Goal: Navigation & Orientation: Find specific page/section

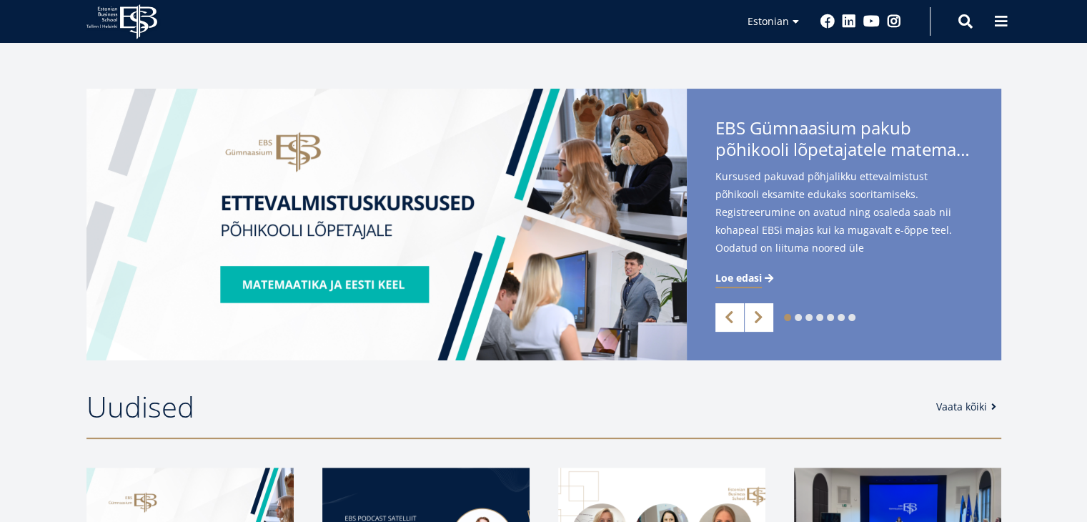
scroll to position [305, 0]
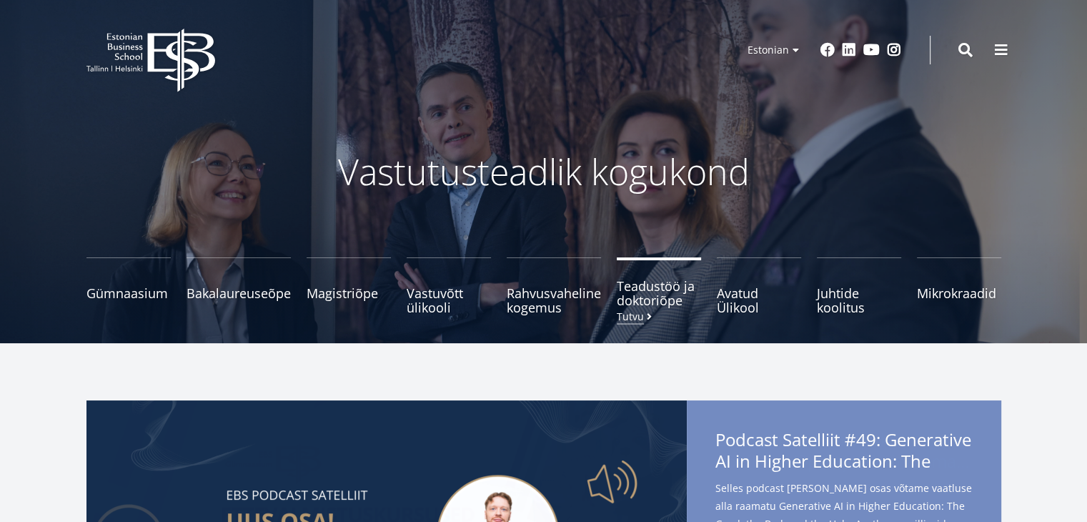
click at [644, 315] on span at bounding box center [649, 317] width 11 height 10
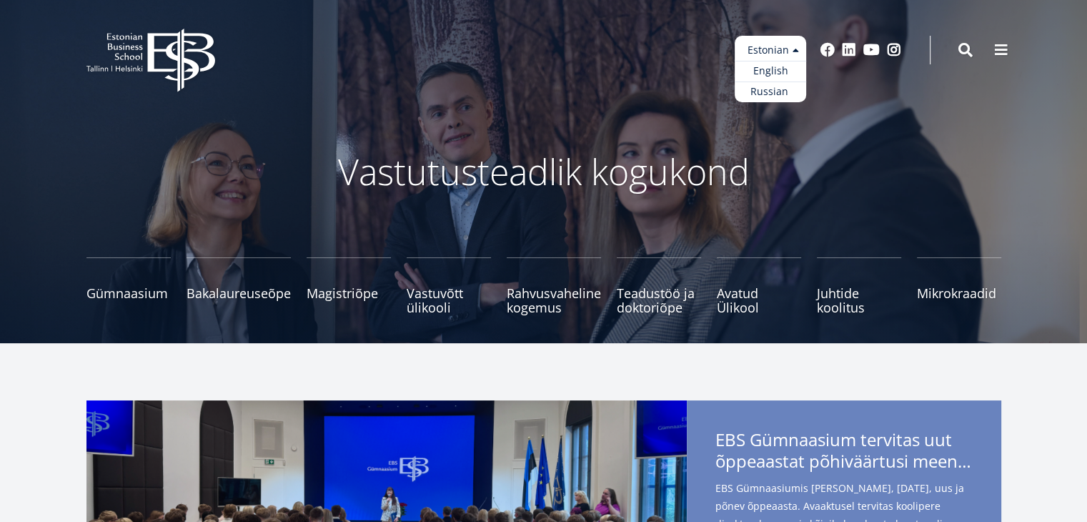
click at [785, 52] on ul "Estonian English Russian" at bounding box center [770, 69] width 71 height 66
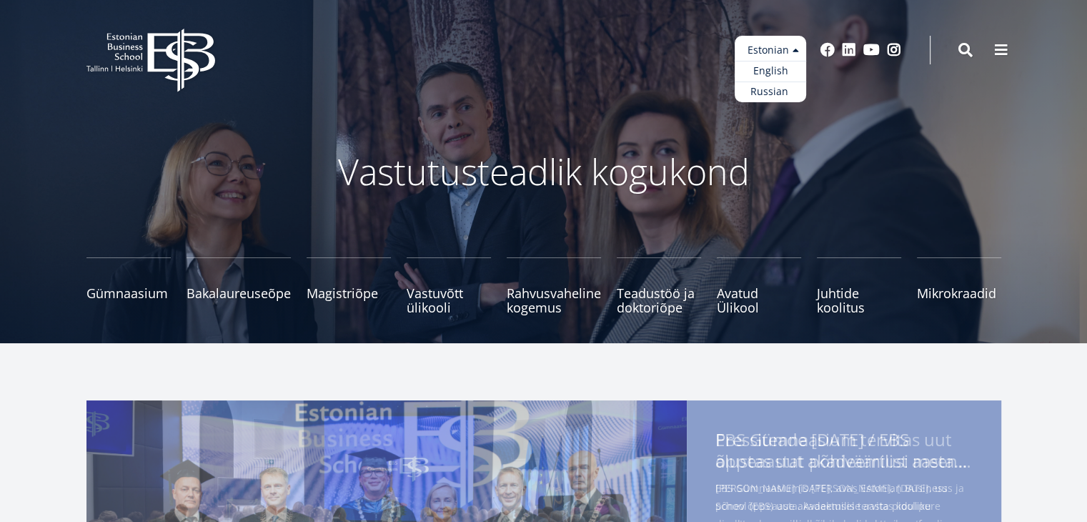
click at [784, 50] on ul "Estonian English Russian" at bounding box center [770, 69] width 71 height 66
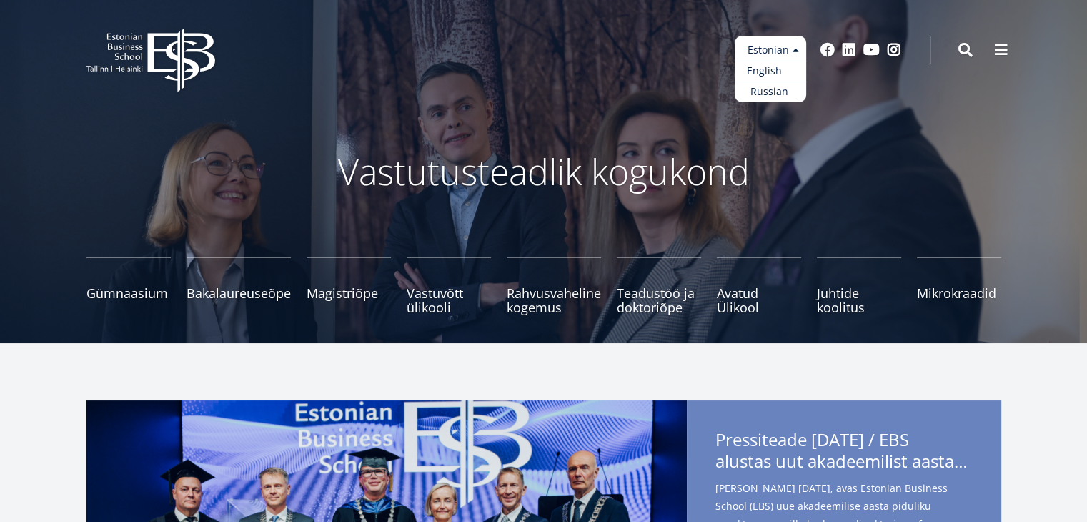
click at [781, 77] on link "English" at bounding box center [770, 71] width 71 height 21
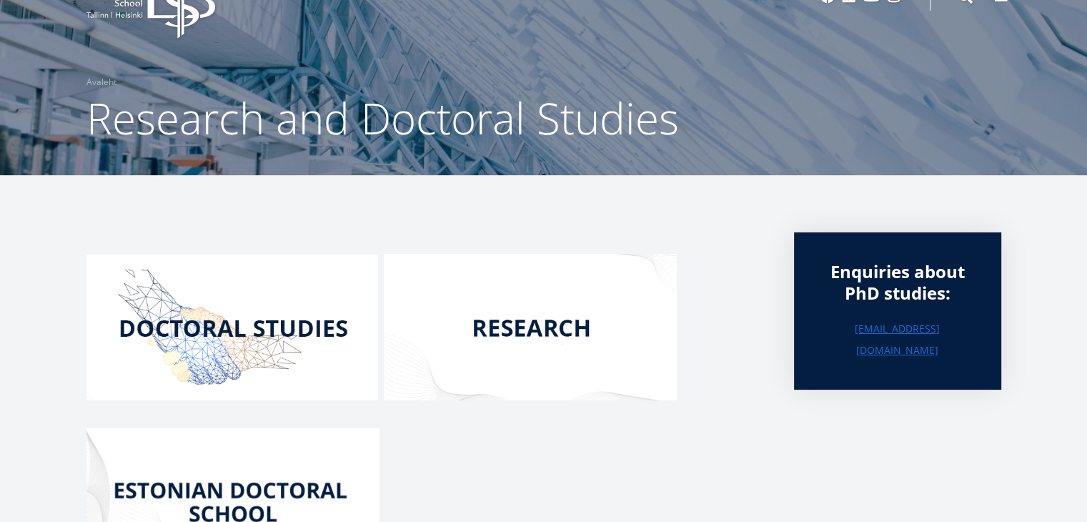
scroll to position [46, 0]
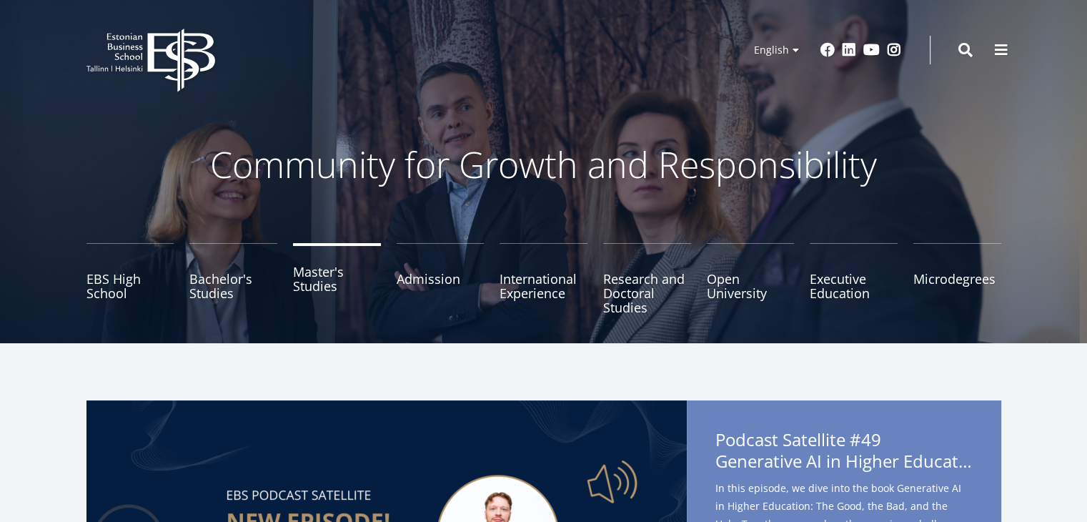
click at [321, 289] on link "Master's Studies" at bounding box center [337, 278] width 88 height 71
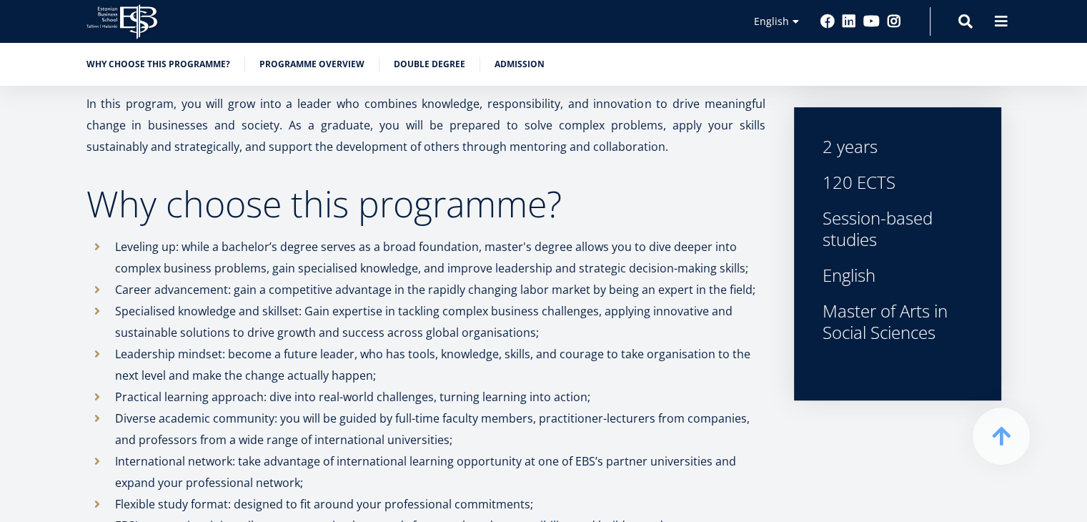
scroll to position [480, 0]
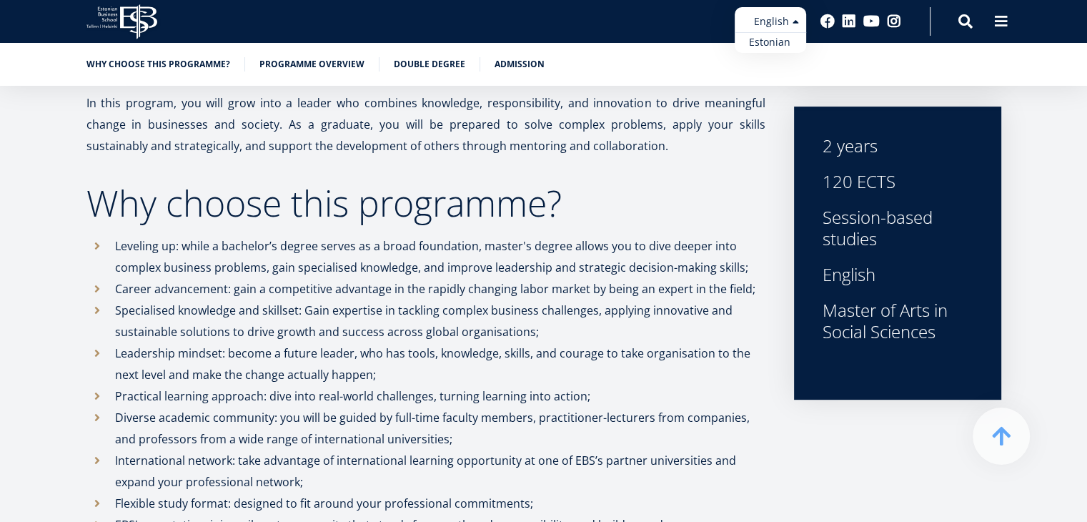
click at [766, 31] on ul "Estonian English" at bounding box center [770, 30] width 71 height 46
click at [768, 41] on link "Estonian" at bounding box center [770, 42] width 71 height 21
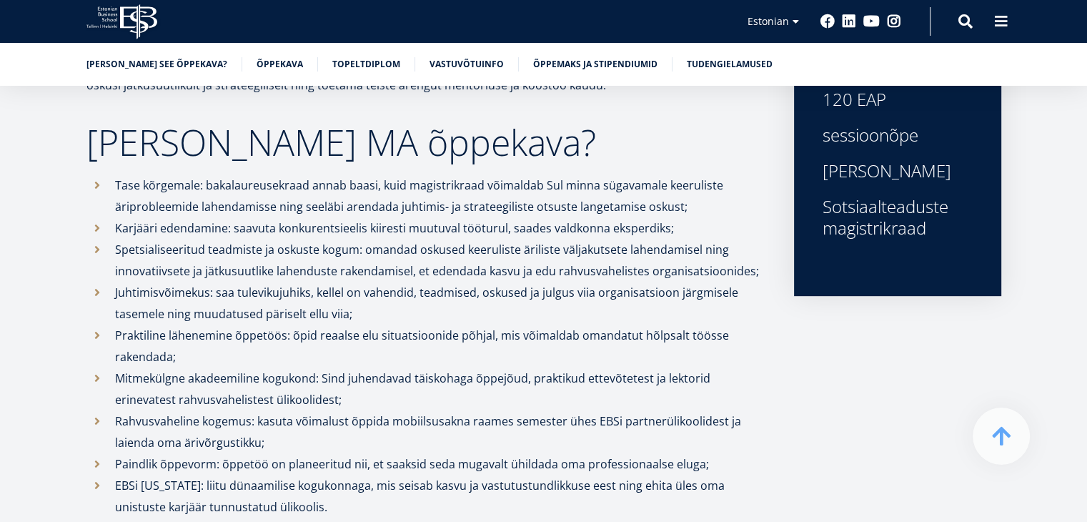
scroll to position [598, 0]
click at [781, 24] on ul "Estonian English" at bounding box center [770, 30] width 71 height 46
click at [780, 38] on link "English" at bounding box center [770, 42] width 71 height 21
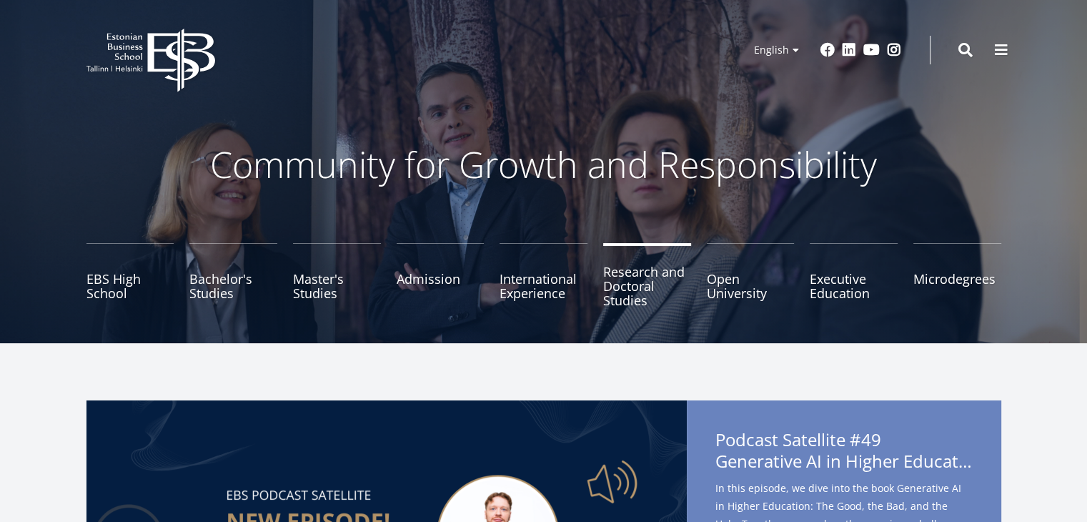
click at [638, 288] on link "Research and Doctoral Studies" at bounding box center [647, 278] width 88 height 71
